Goal: Transaction & Acquisition: Purchase product/service

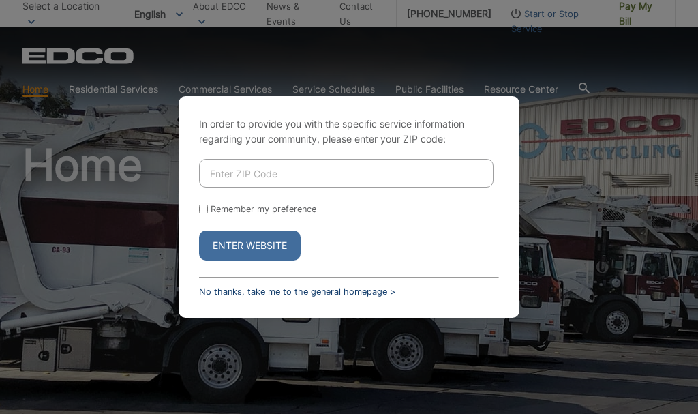
click at [270, 291] on link "No thanks, take me to the general homepage >" at bounding box center [297, 291] width 196 height 10
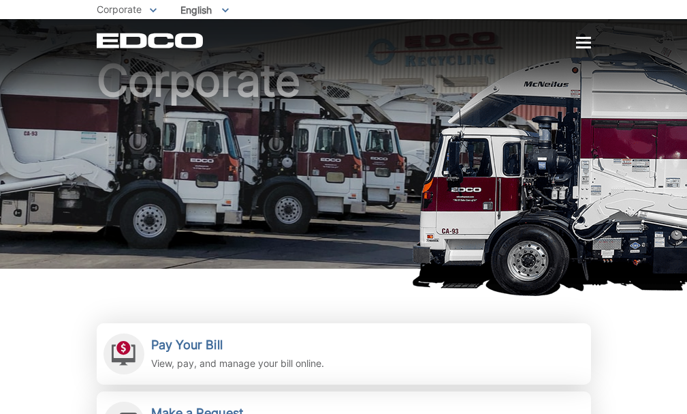
scroll to position [204, 0]
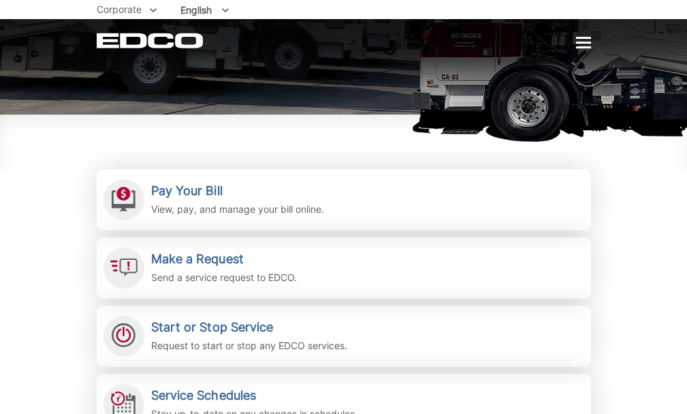
click at [0, 0] on span "Pay My Bill" at bounding box center [0, 0] width 0 height 0
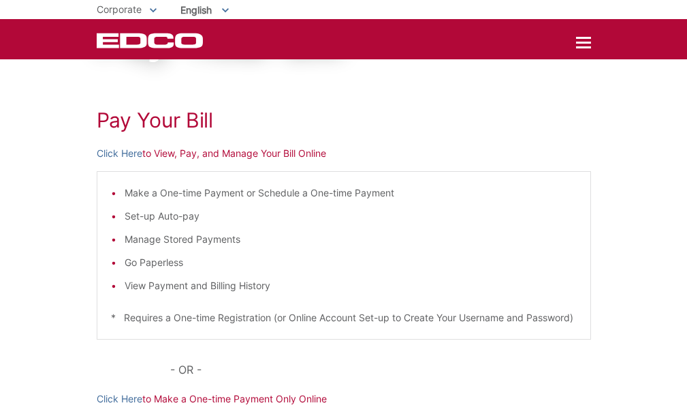
scroll to position [103, 0]
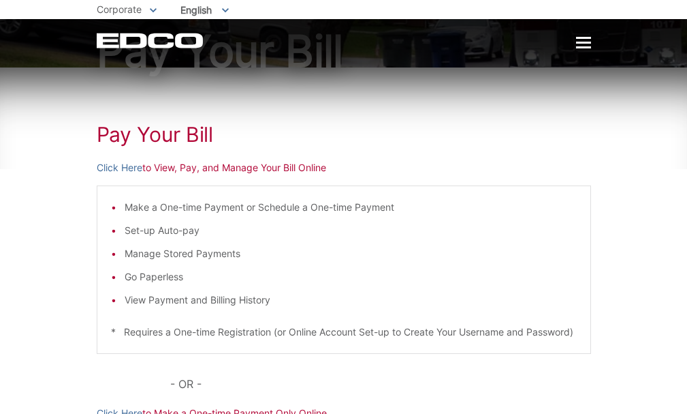
click at [105, 175] on p "Click Here to View, Pay, and Manage Your Bill Online" at bounding box center [344, 167] width 495 height 15
click at [97, 175] on link "Click Here" at bounding box center [120, 167] width 46 height 15
